Goal: Feedback & Contribution: Contribute content

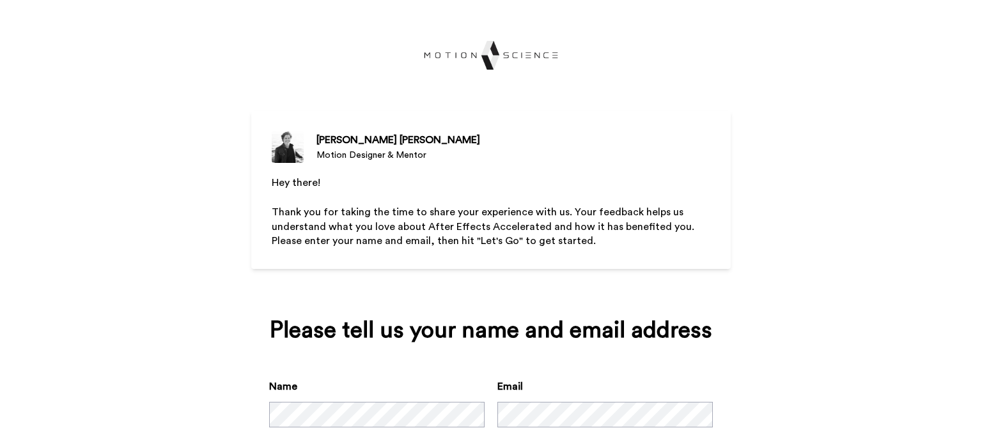
scroll to position [75, 0]
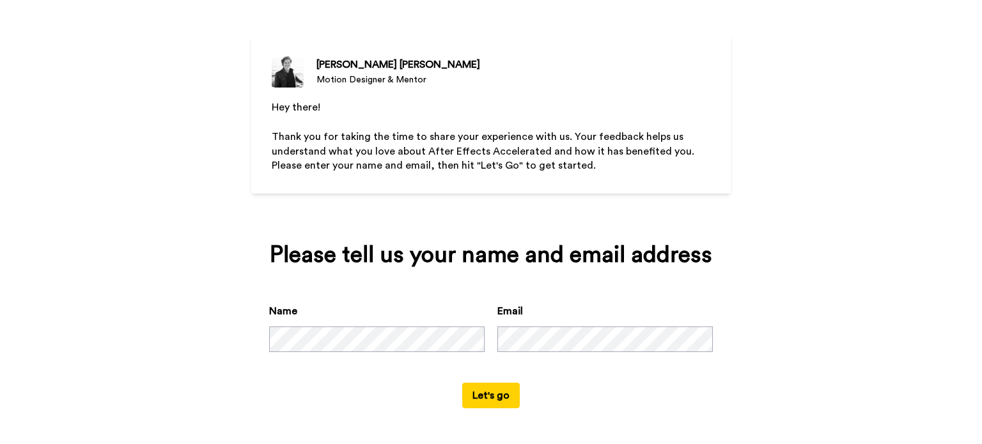
click at [462, 383] on button "Let's go" at bounding box center [491, 396] width 58 height 26
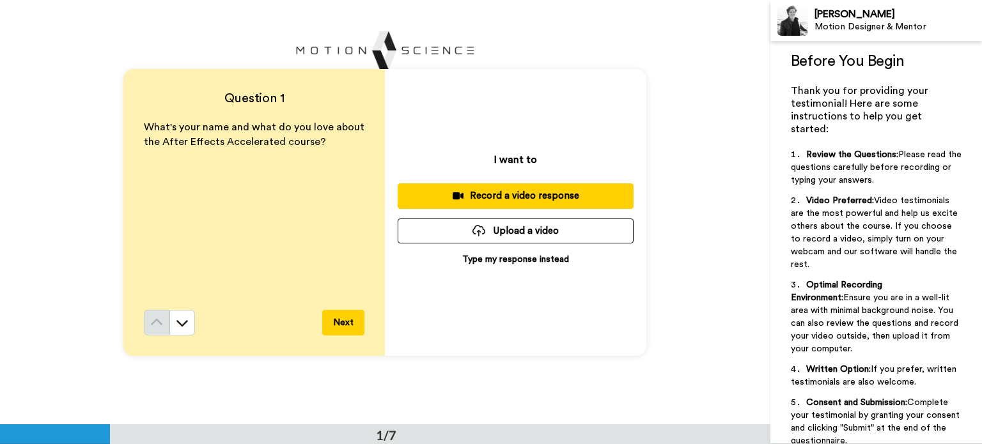
click at [520, 263] on p "Type my response instead" at bounding box center [515, 259] width 107 height 13
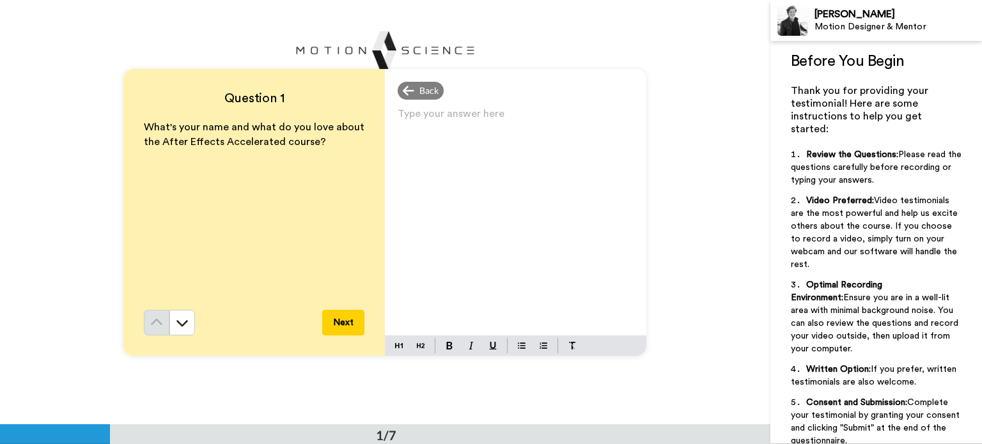
click at [513, 254] on div "Type your answer here ﻿" at bounding box center [515, 220] width 261 height 231
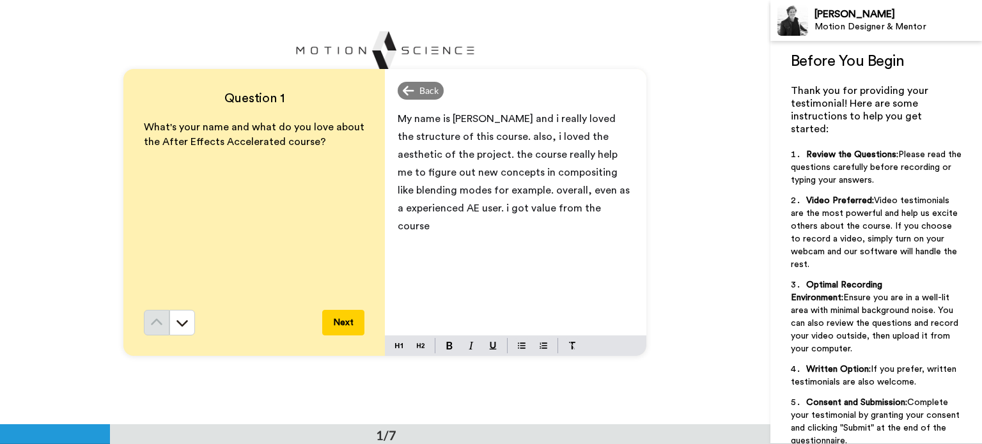
click at [399, 212] on span "My name is [PERSON_NAME] and i really loved the structure of this course. also,…" at bounding box center [515, 173] width 235 height 118
click at [347, 318] on button "Next" at bounding box center [343, 323] width 42 height 26
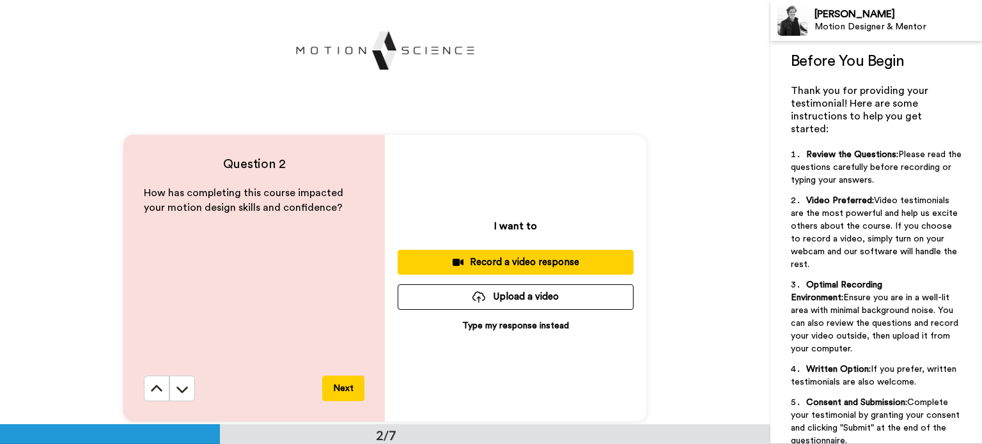
scroll to position [360, 0]
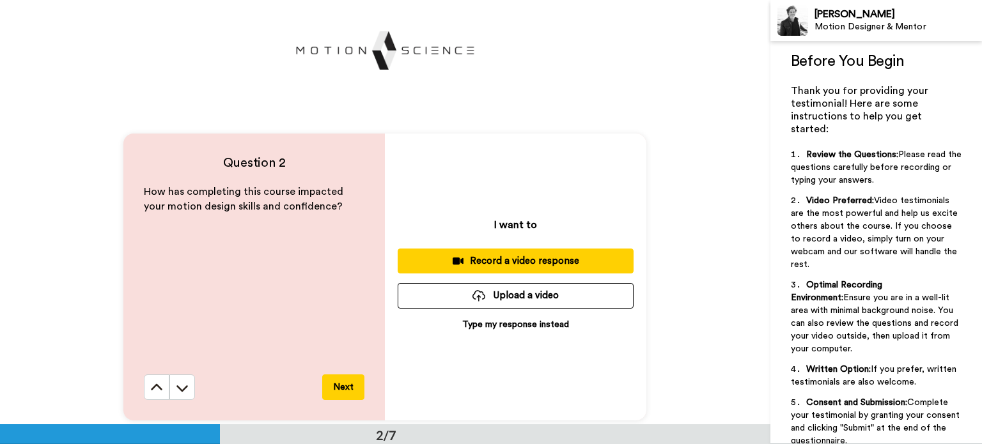
click at [481, 327] on p "Type my response instead" at bounding box center [515, 324] width 107 height 13
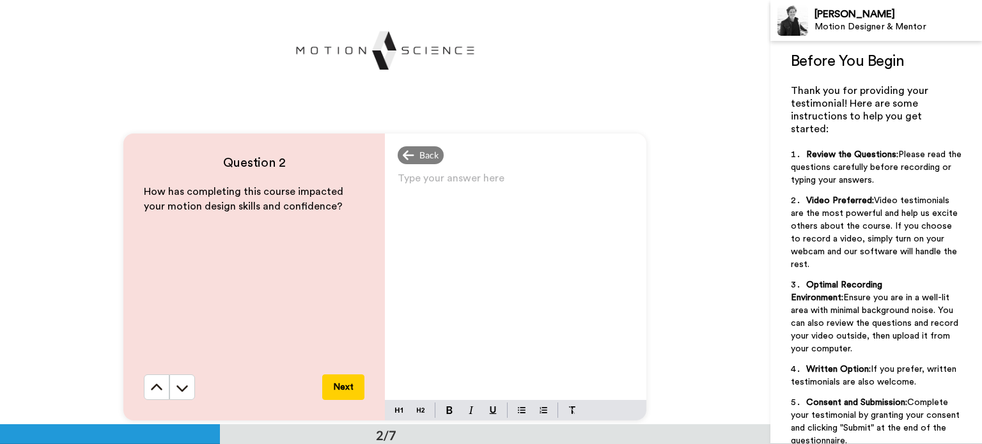
click at [464, 315] on div "Type your answer here ﻿" at bounding box center [515, 284] width 261 height 231
click at [336, 385] on button "Next" at bounding box center [343, 388] width 42 height 26
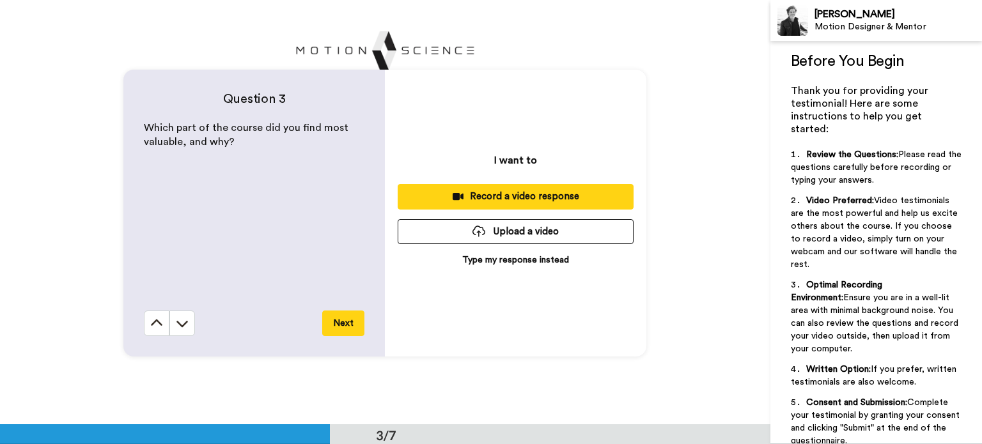
scroll to position [850, 0]
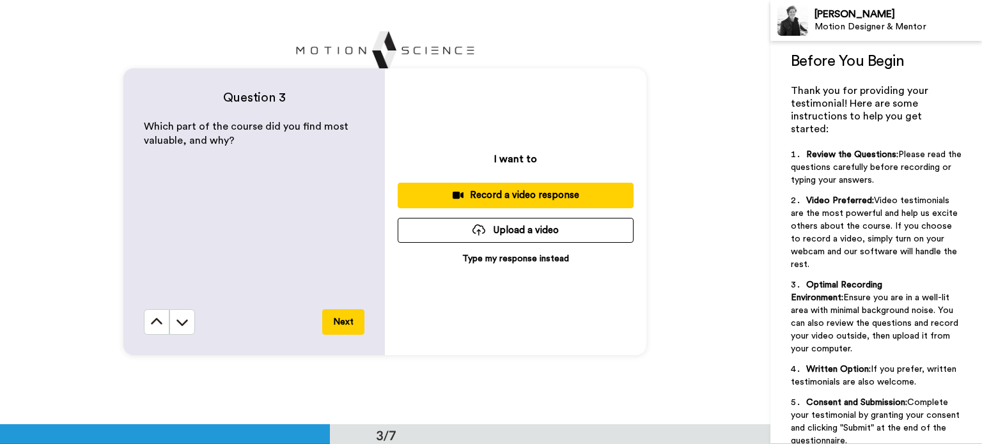
click at [480, 258] on p "Type my response instead" at bounding box center [515, 258] width 107 height 13
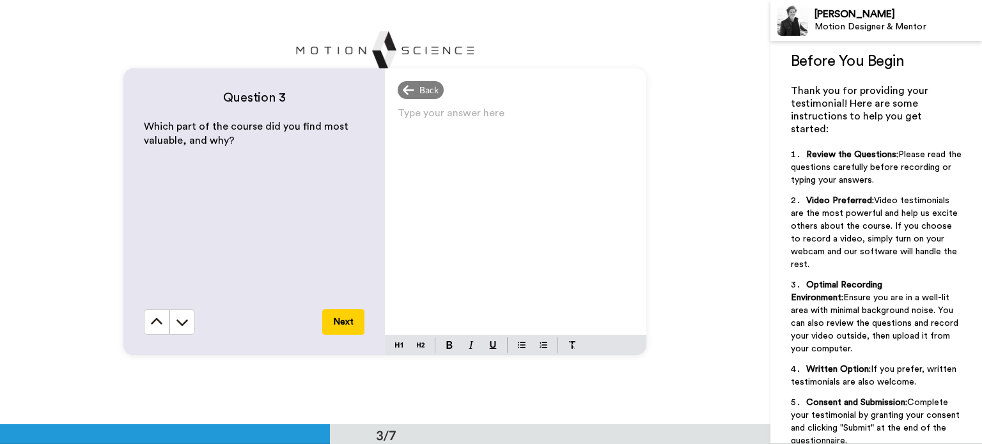
click at [479, 263] on div "Type your answer here ﻿" at bounding box center [515, 219] width 261 height 231
click at [436, 283] on div "I really like the random numbers parts and the dispalcement map section" at bounding box center [515, 219] width 261 height 231
click at [345, 318] on button "Next" at bounding box center [343, 322] width 42 height 26
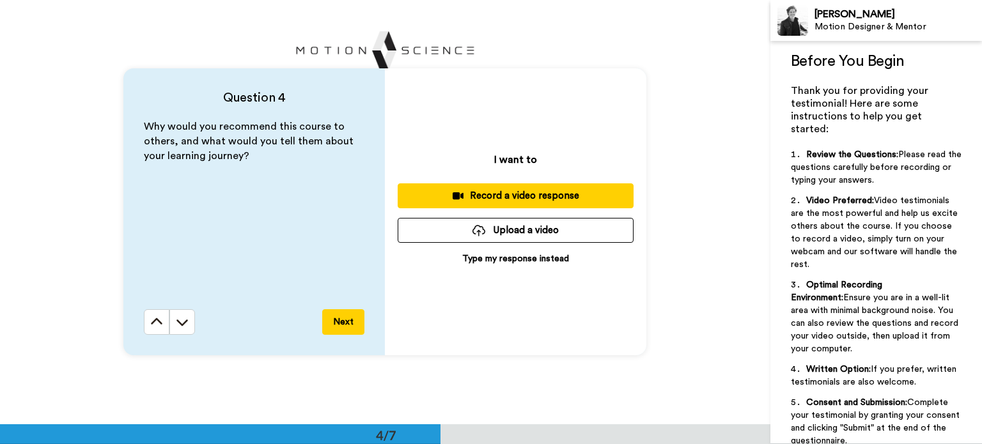
scroll to position [1283, 0]
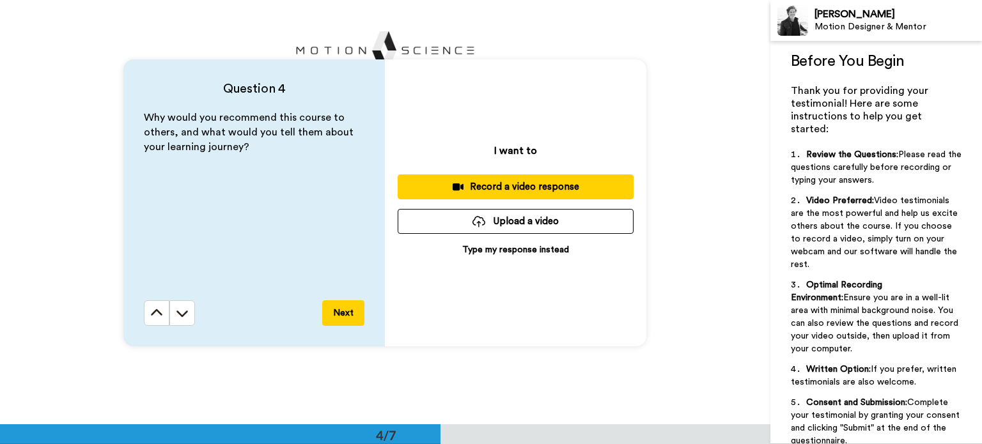
click at [477, 255] on p "Type my response instead" at bounding box center [515, 250] width 107 height 13
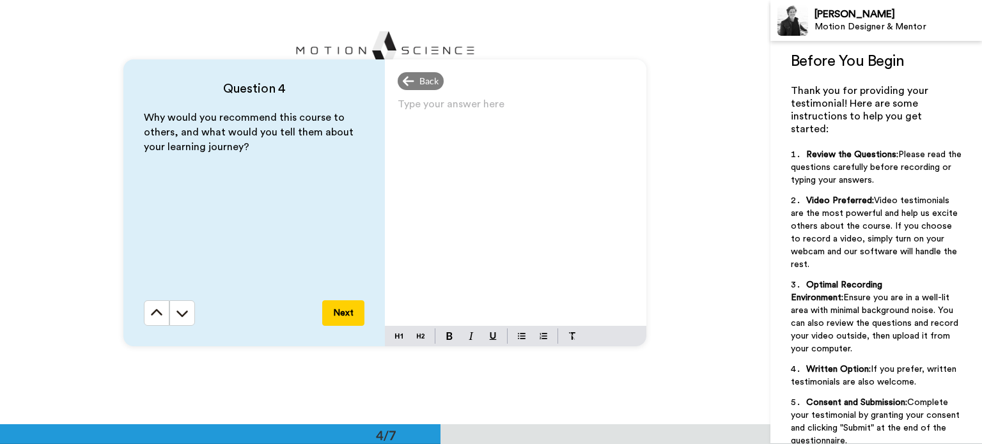
click at [477, 255] on div "Type your answer here ﻿" at bounding box center [515, 210] width 261 height 231
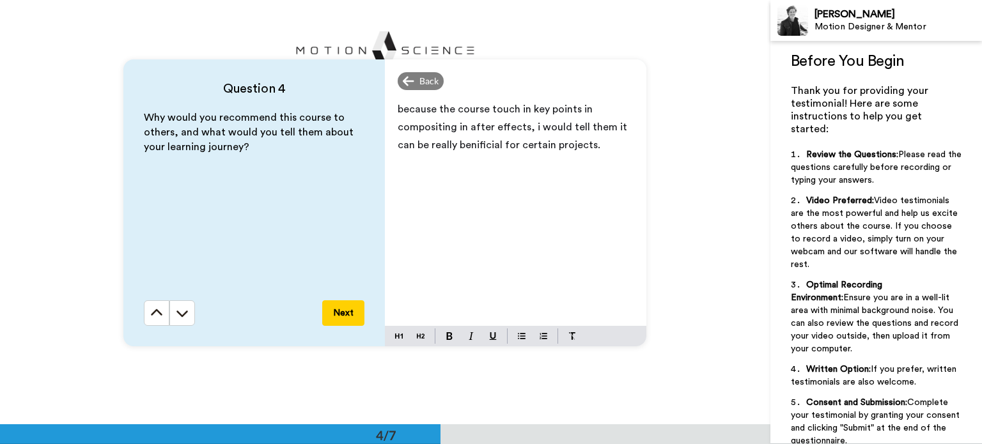
click at [325, 314] on button "Next" at bounding box center [343, 313] width 42 height 26
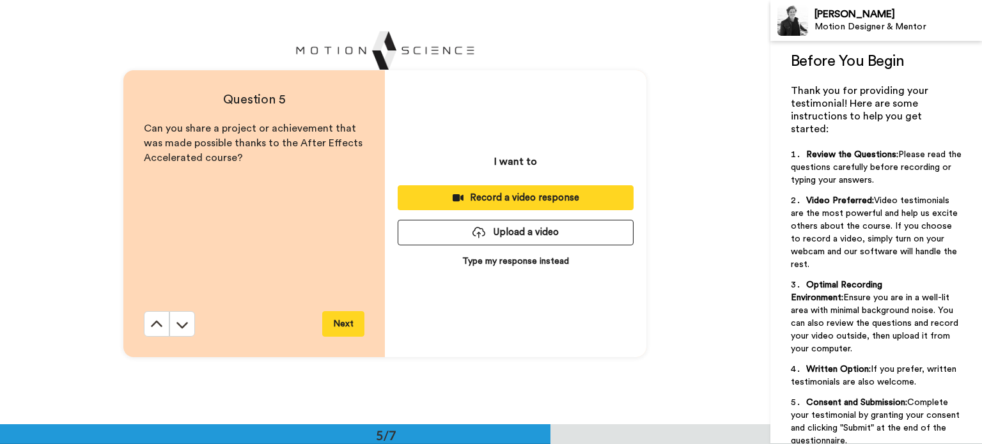
scroll to position [1700, 0]
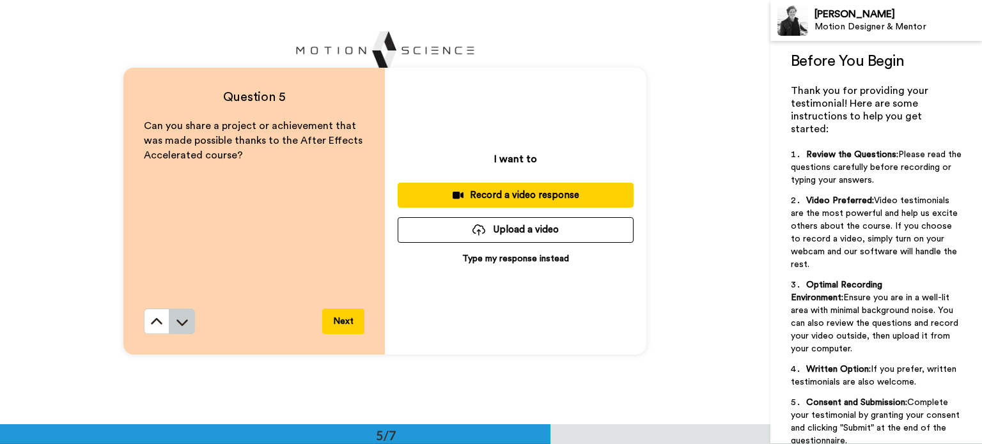
click at [179, 325] on icon at bounding box center [183, 323] width 12 height 6
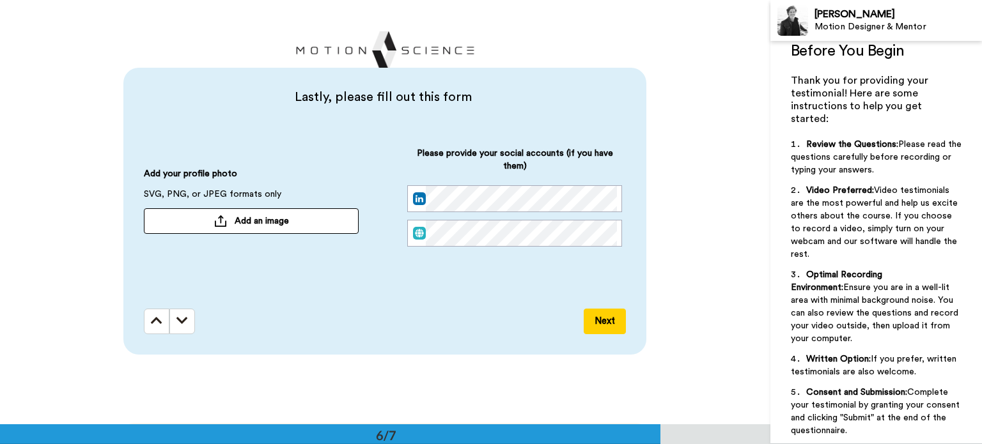
scroll to position [0, 0]
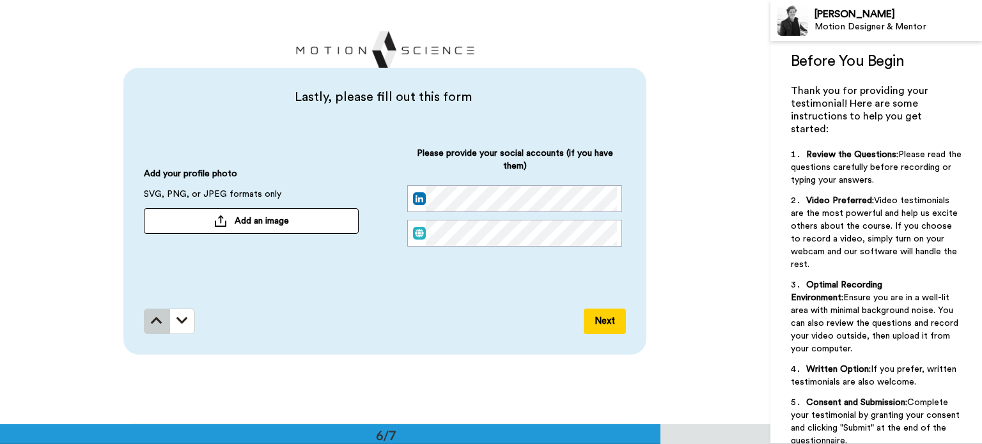
click at [162, 313] on button at bounding box center [157, 322] width 26 height 26
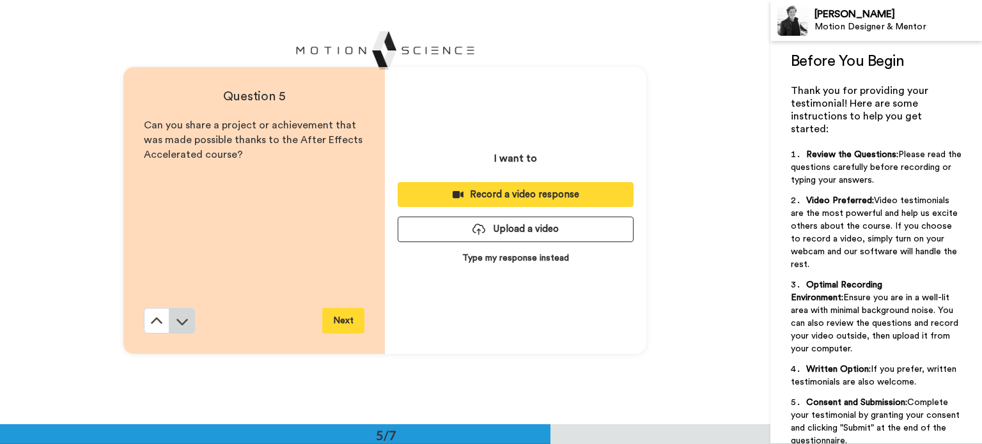
scroll to position [1700, 0]
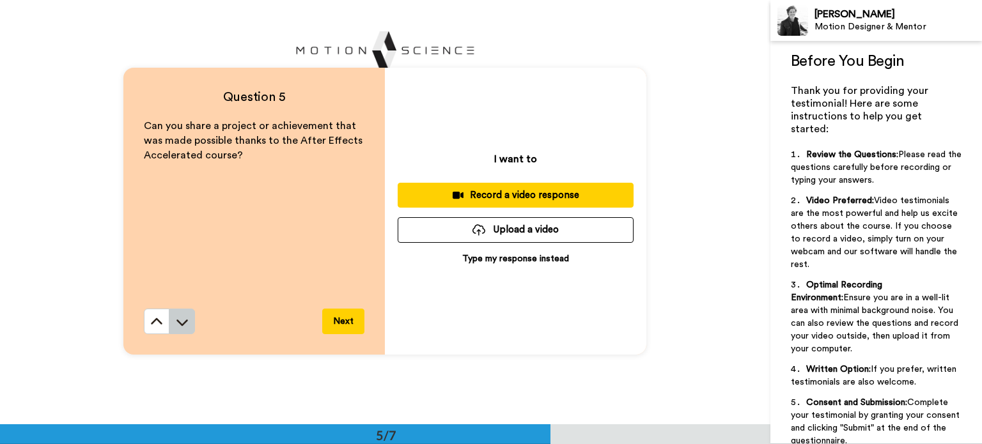
click at [185, 314] on button at bounding box center [182, 322] width 26 height 26
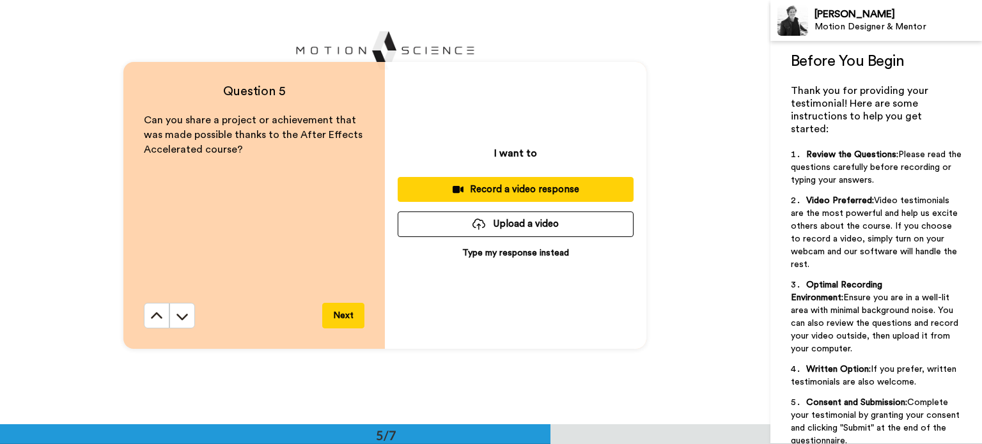
scroll to position [1696, 0]
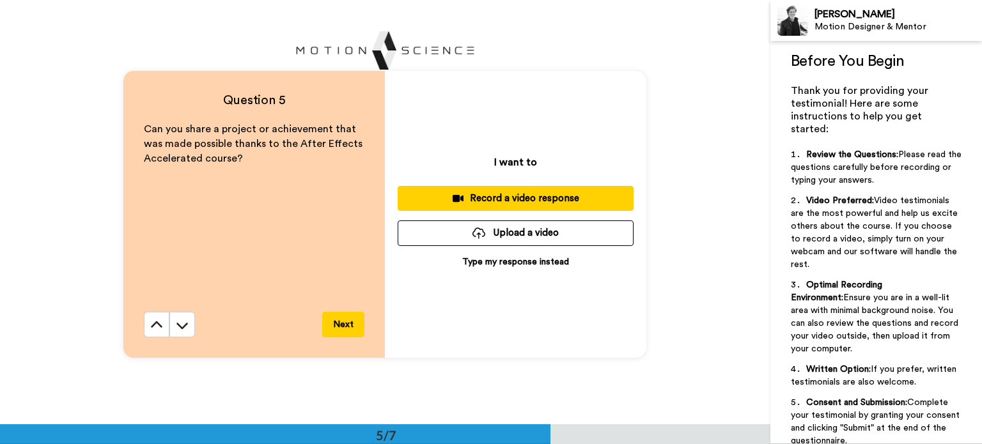
click at [481, 268] on p "Type my response instead" at bounding box center [515, 262] width 107 height 13
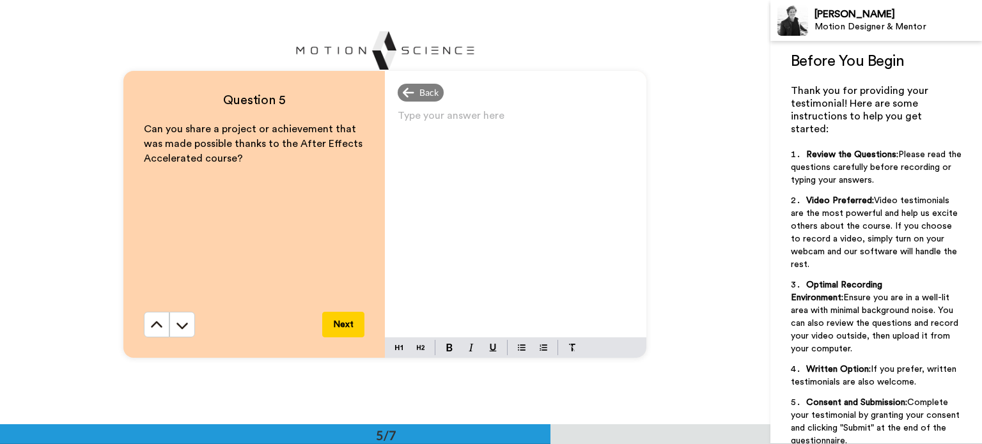
click at [481, 268] on div "Type your answer here ﻿" at bounding box center [515, 222] width 261 height 231
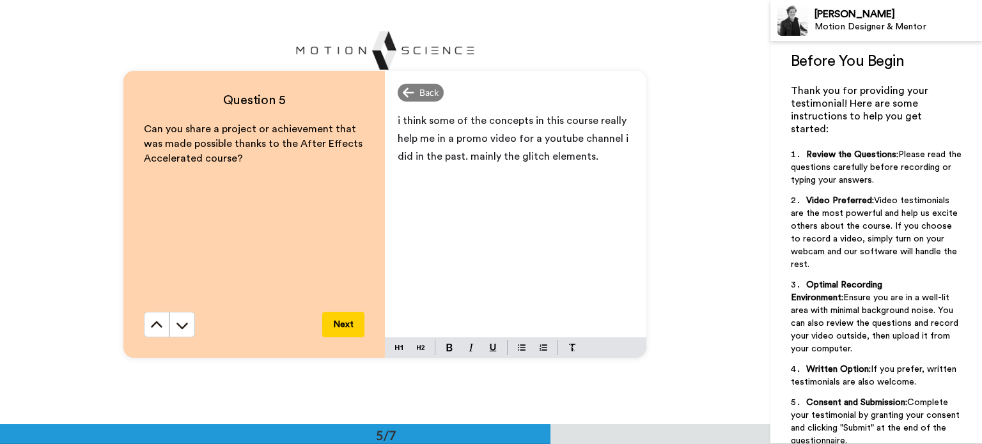
click at [337, 313] on button "Next" at bounding box center [343, 325] width 42 height 26
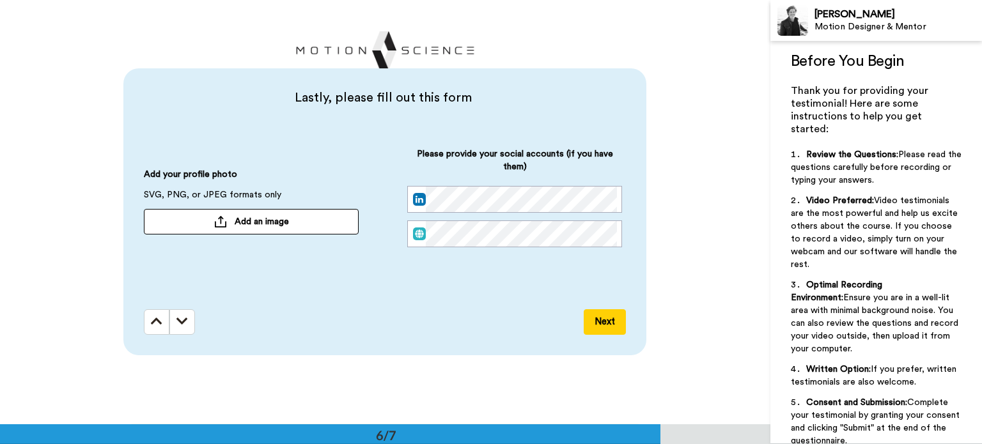
scroll to position [2125, 0]
click at [332, 215] on button "Add an image" at bounding box center [251, 221] width 215 height 26
click at [325, 234] on button "Add an image" at bounding box center [251, 221] width 215 height 26
click at [613, 327] on button "Next" at bounding box center [605, 322] width 42 height 26
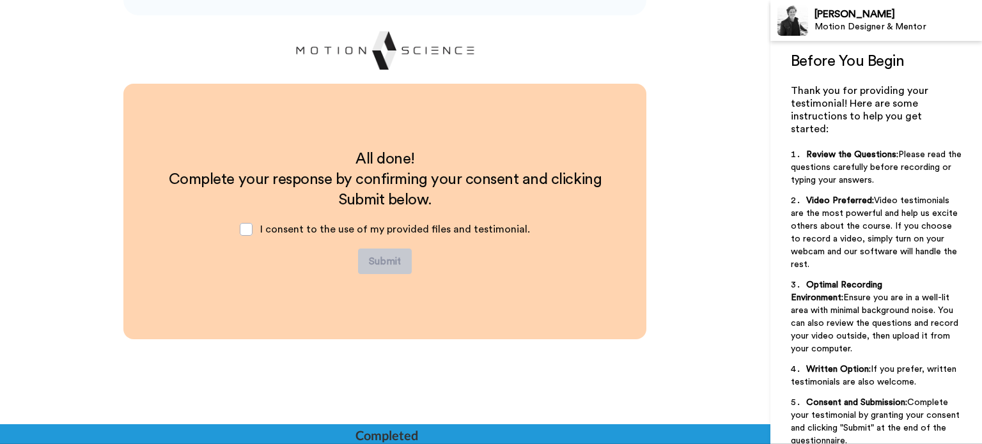
scroll to position [2465, 0]
click at [435, 234] on span "I consent to the use of my provided files and testimonial." at bounding box center [395, 229] width 270 height 10
click at [430, 234] on span "I consent to the use of my provided files and testimonial." at bounding box center [395, 229] width 270 height 10
click at [246, 226] on span at bounding box center [246, 228] width 13 height 13
click at [393, 268] on button "Submit" at bounding box center [385, 261] width 54 height 26
